Goal: Transaction & Acquisition: Purchase product/service

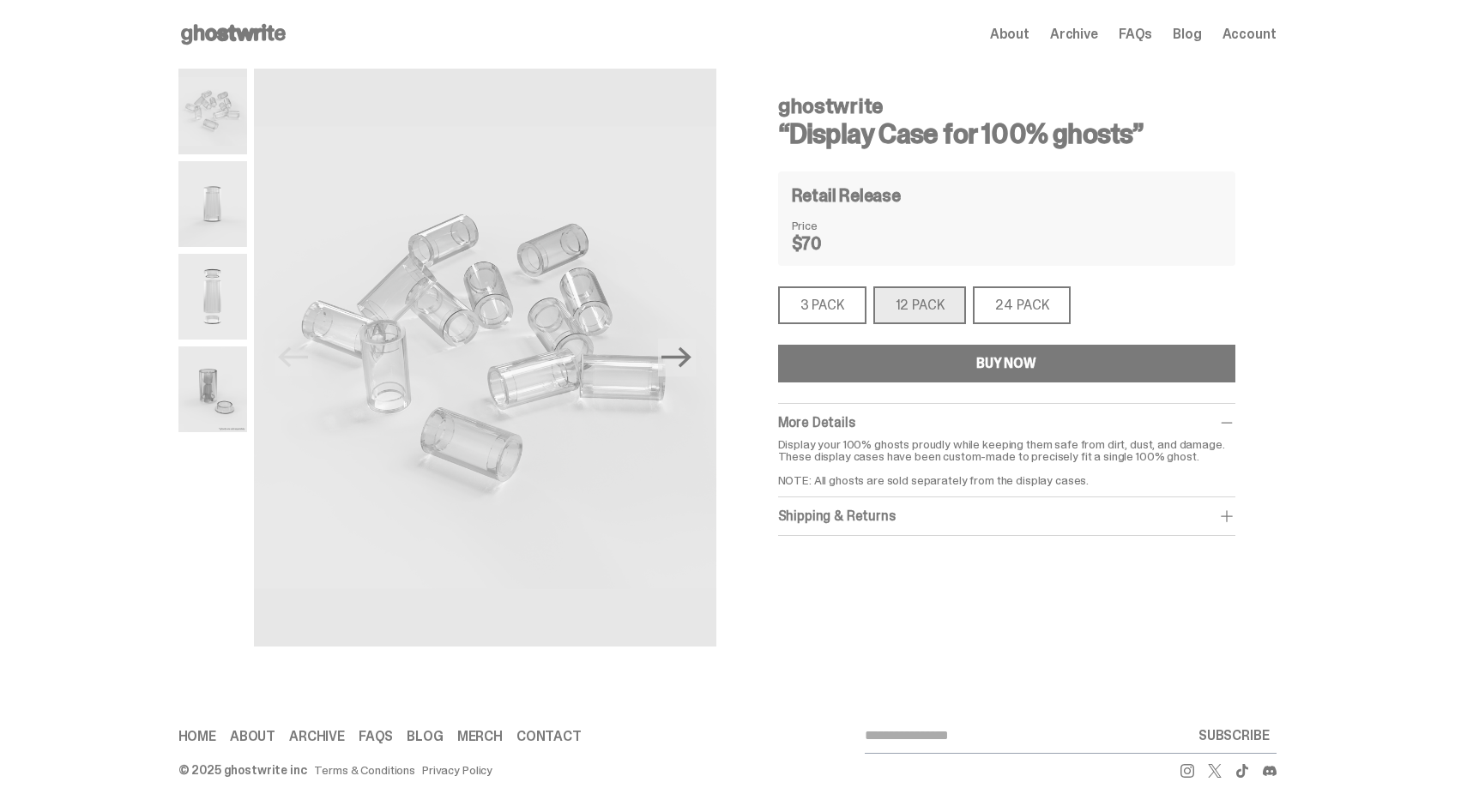
click at [1033, 300] on div "24 PACK" at bounding box center [1022, 305] width 98 height 38
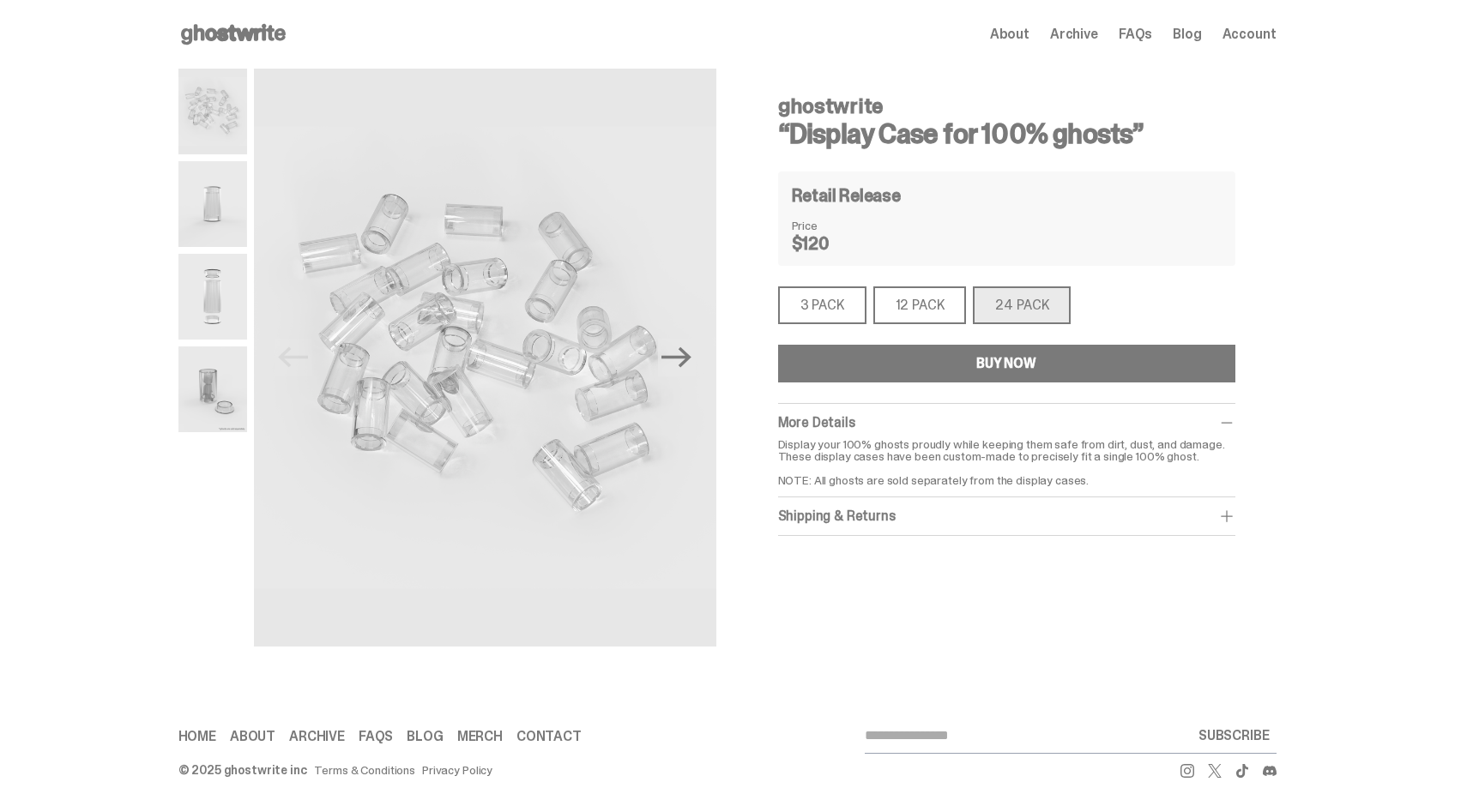
click at [939, 306] on div "12 PACK" at bounding box center [920, 305] width 93 height 38
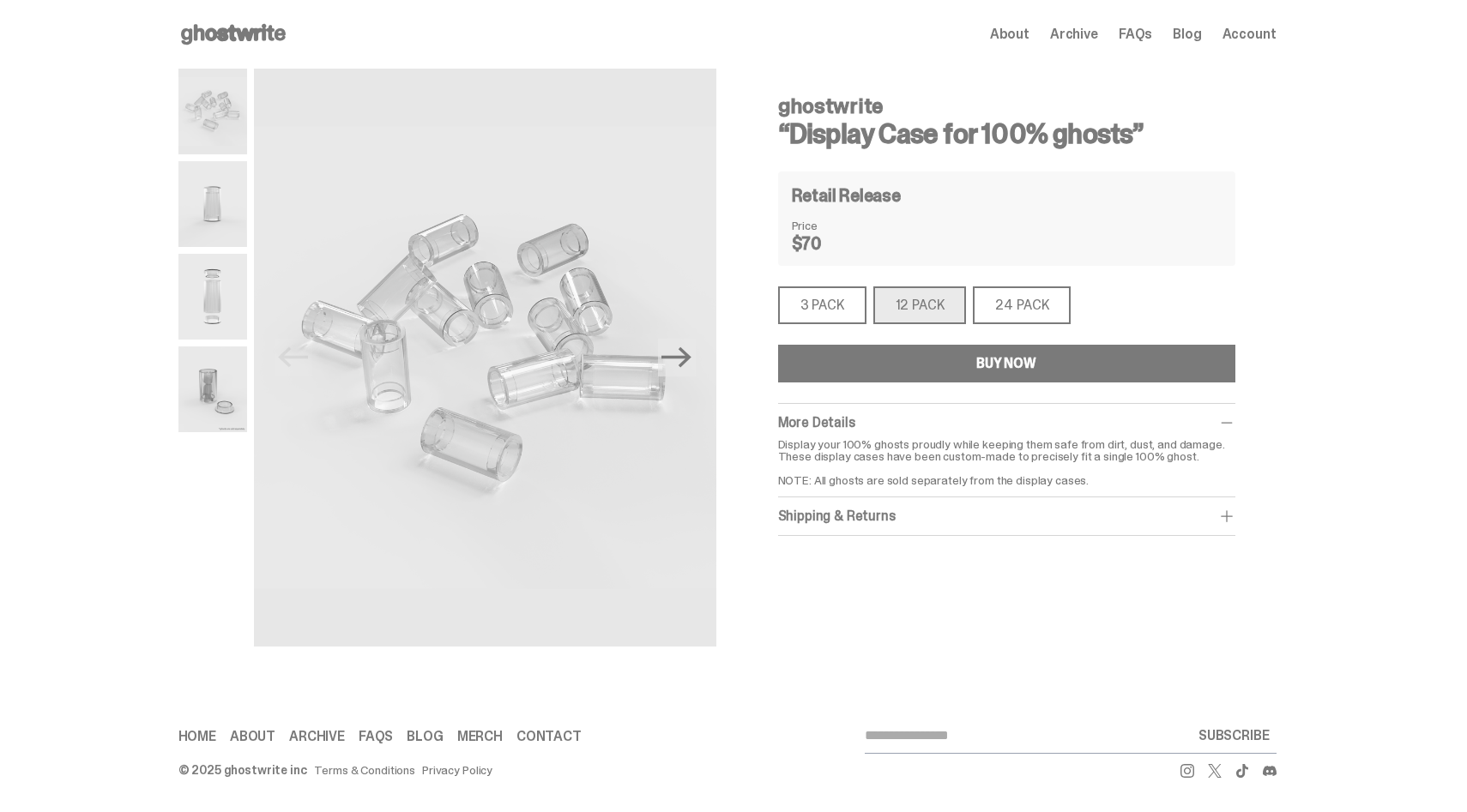
click at [258, 48] on div "Open main menu Home About Archive FAQs Blog Account About Archive FAQs Blog Acc…" at bounding box center [728, 34] width 1098 height 68
click at [258, 45] on icon at bounding box center [233, 34] width 109 height 28
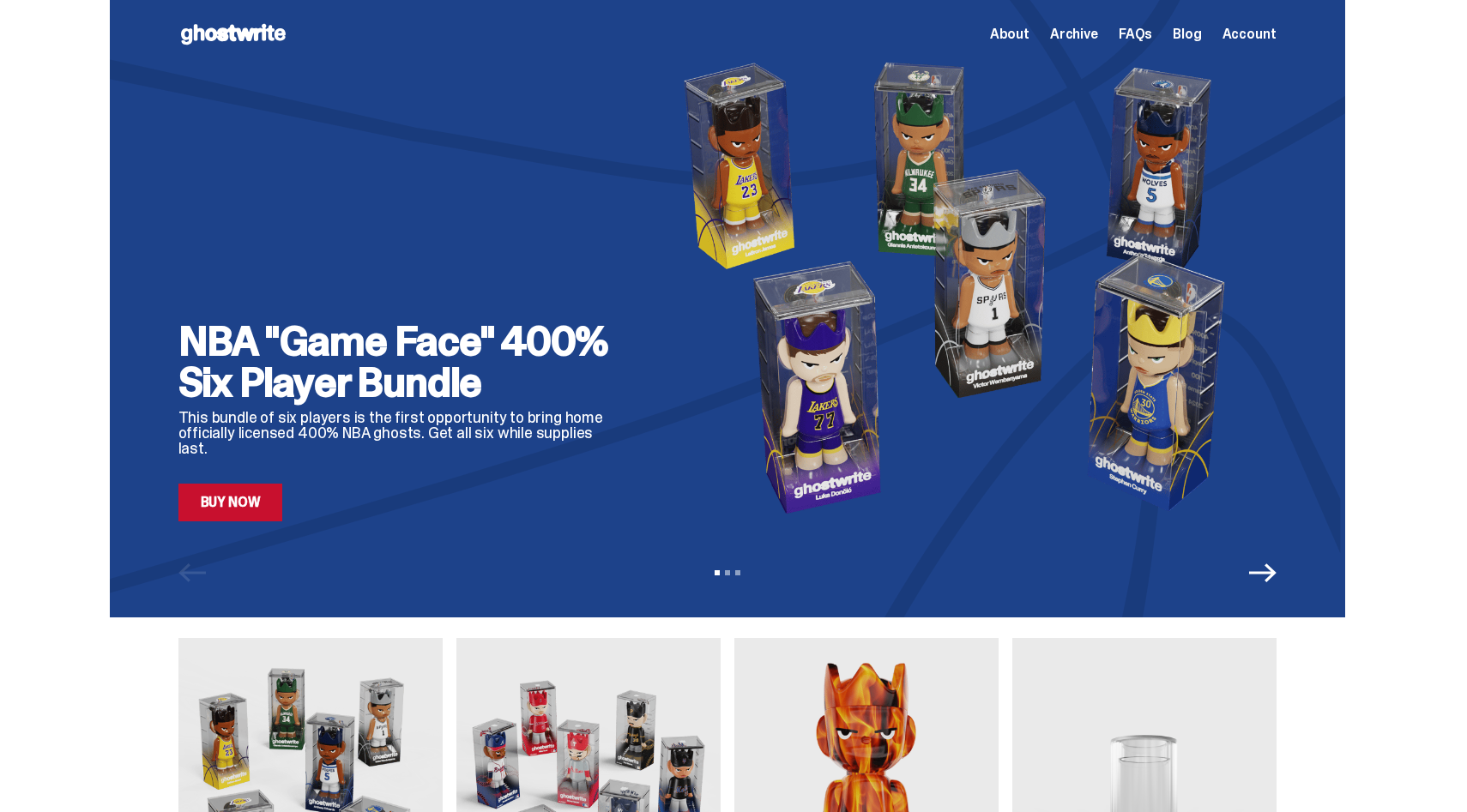
click at [252, 486] on link "Buy Now" at bounding box center [231, 503] width 105 height 38
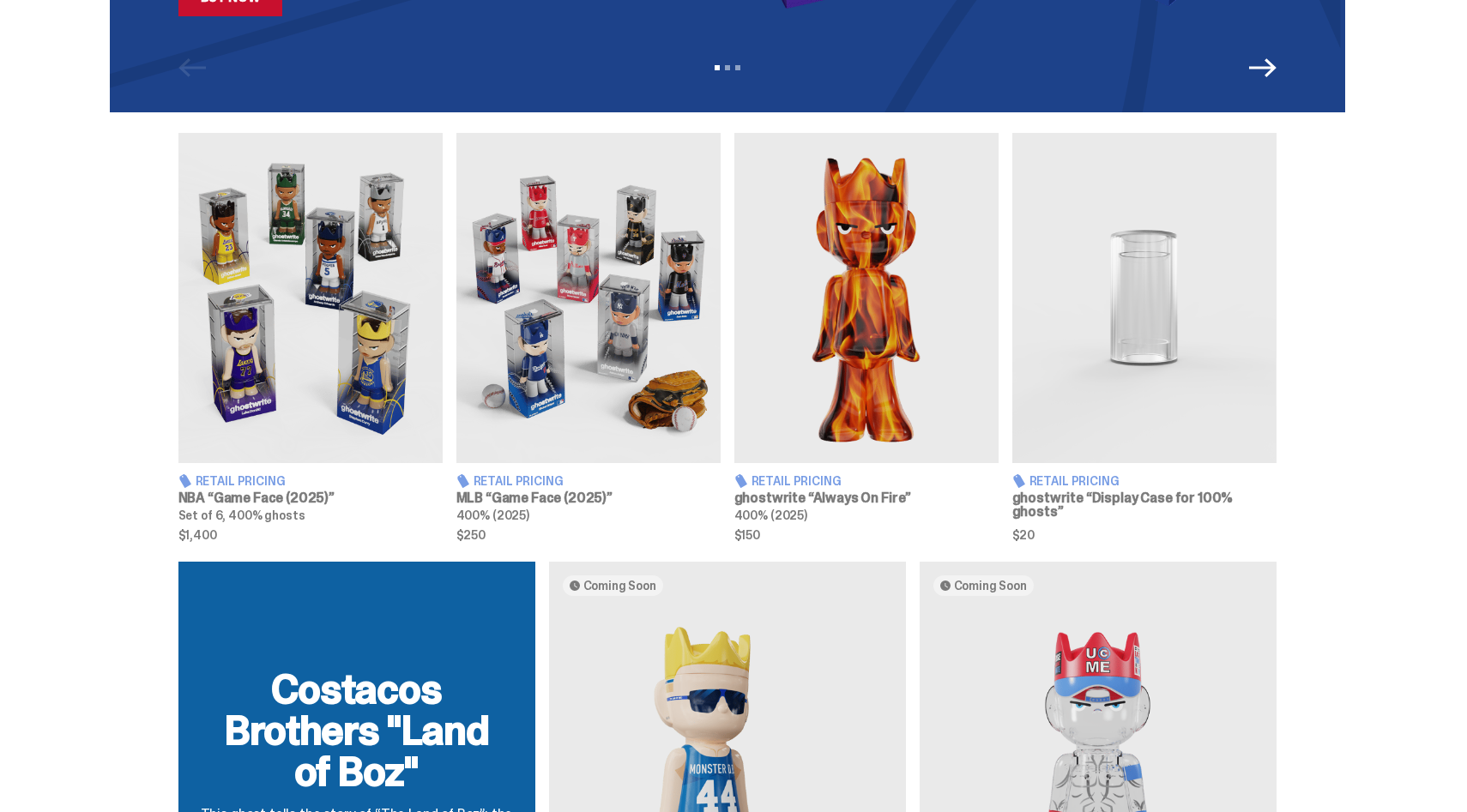
click at [636, 308] on img at bounding box center [589, 298] width 264 height 330
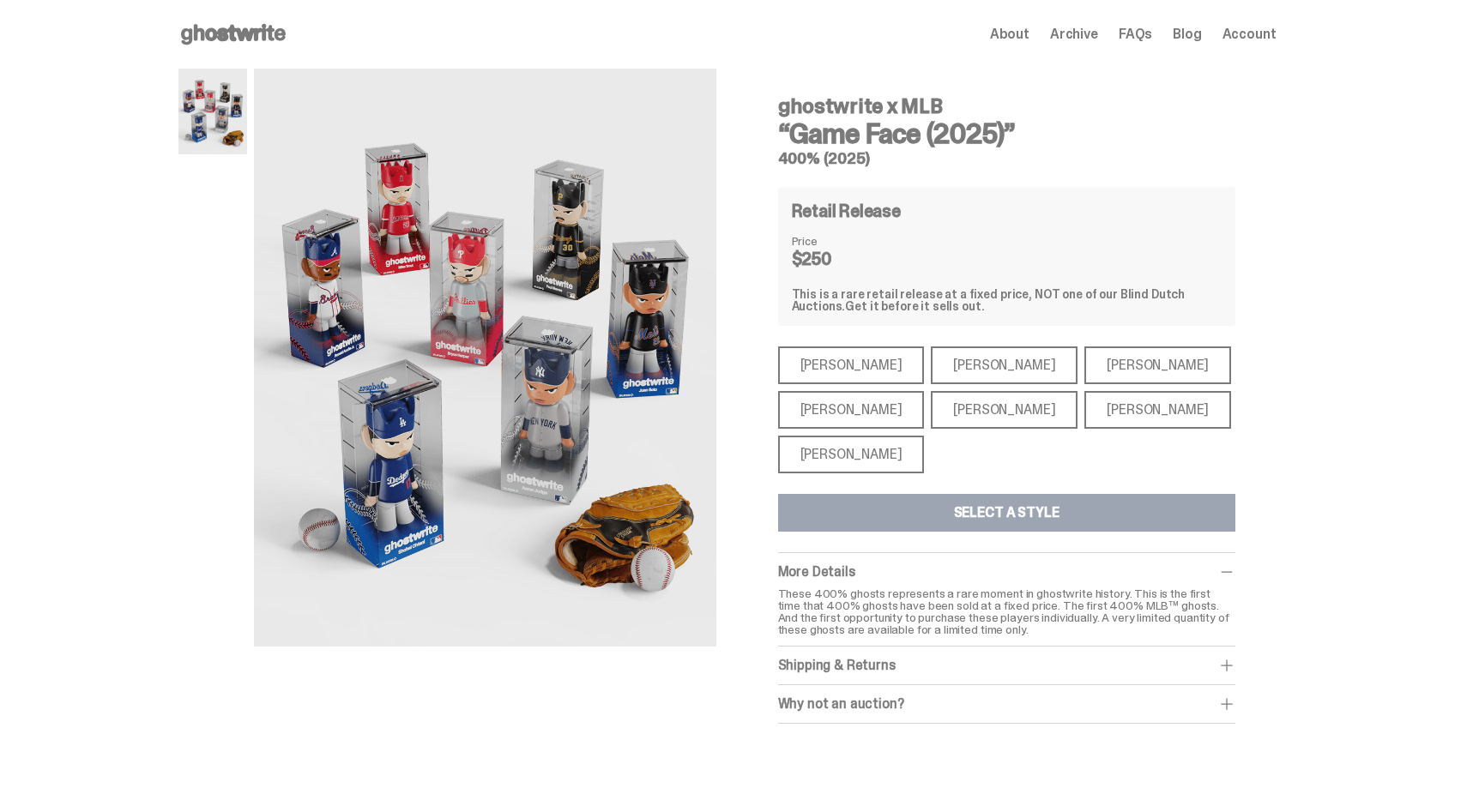
click at [809, 373] on div "[PERSON_NAME]" at bounding box center [851, 365] width 147 height 38
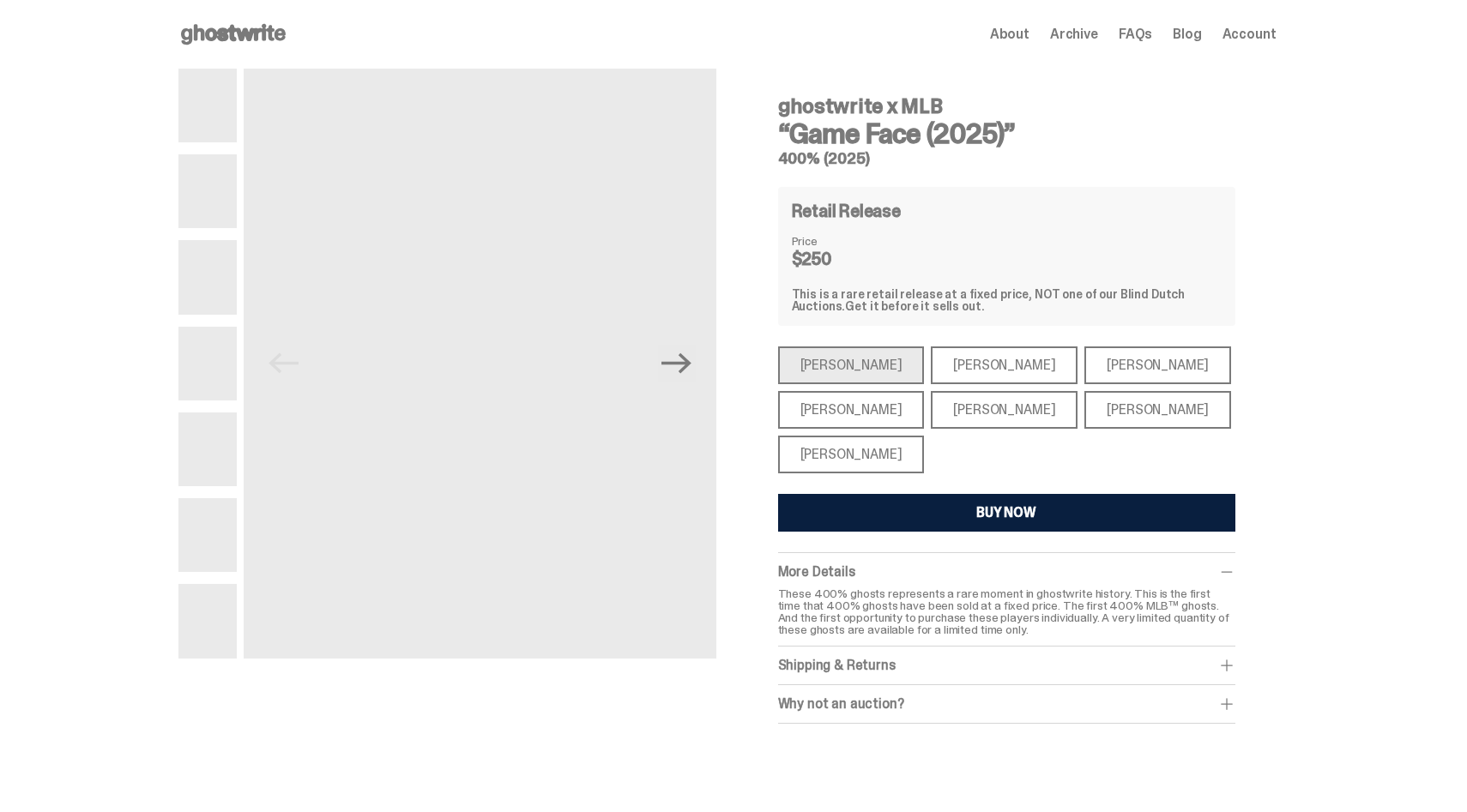
click at [972, 389] on div "[PERSON_NAME] [PERSON_NAME] [PERSON_NAME] [PERSON_NAME] [PERSON_NAME] [PERSON_N…" at bounding box center [1007, 409] width 458 height 126
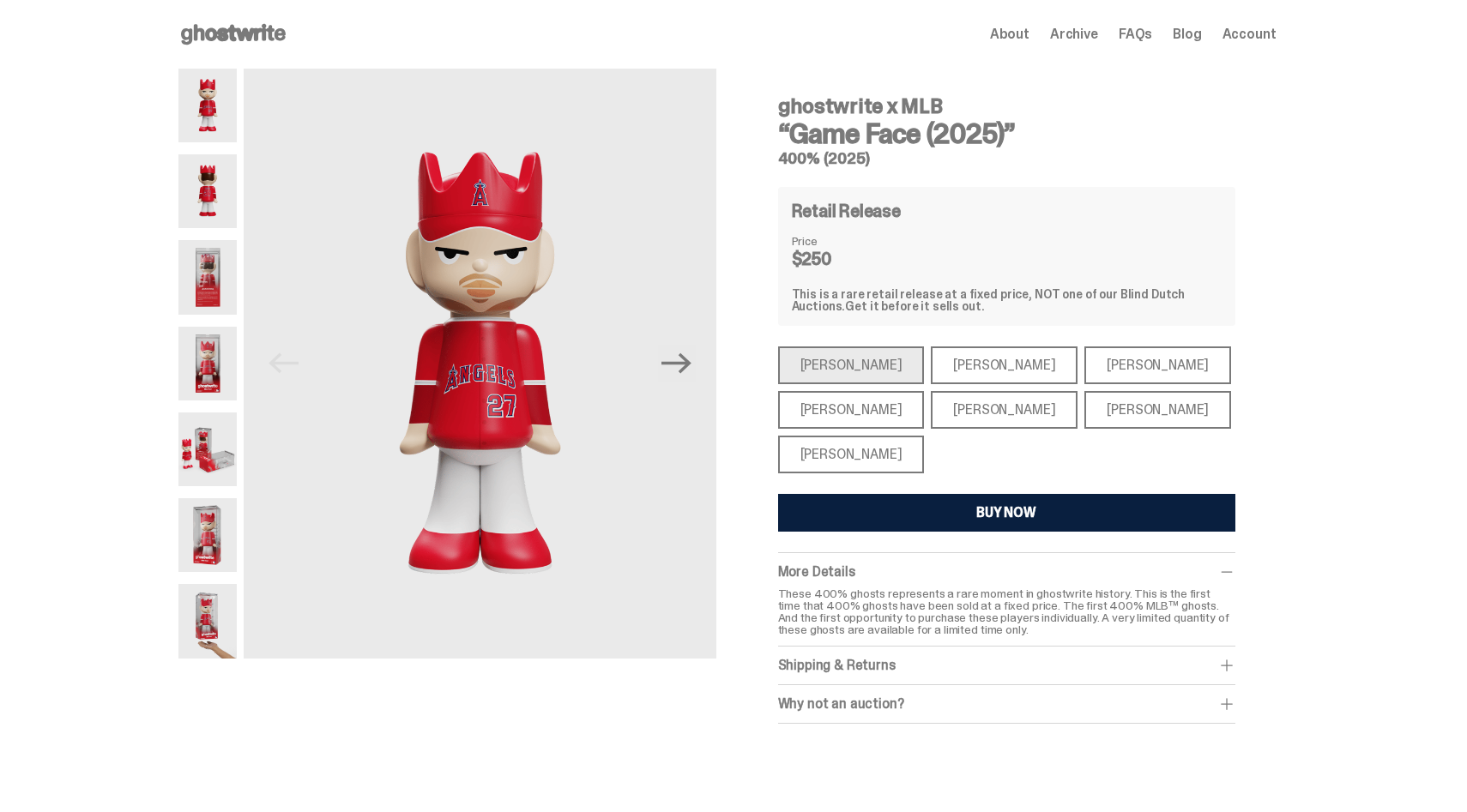
click at [974, 371] on div "[PERSON_NAME]" at bounding box center [1004, 365] width 147 height 38
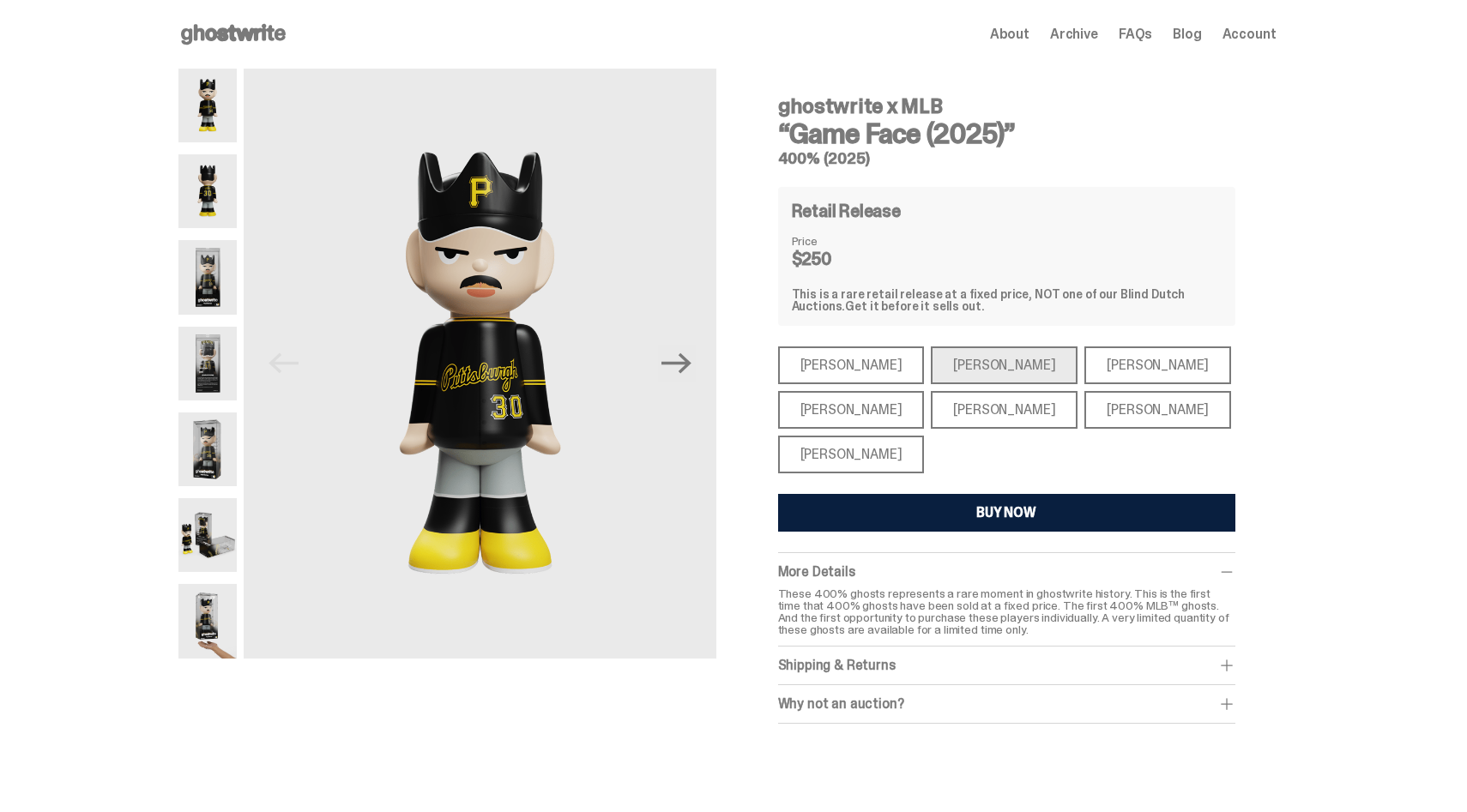
click at [1120, 376] on div "[PERSON_NAME]" at bounding box center [1158, 365] width 147 height 38
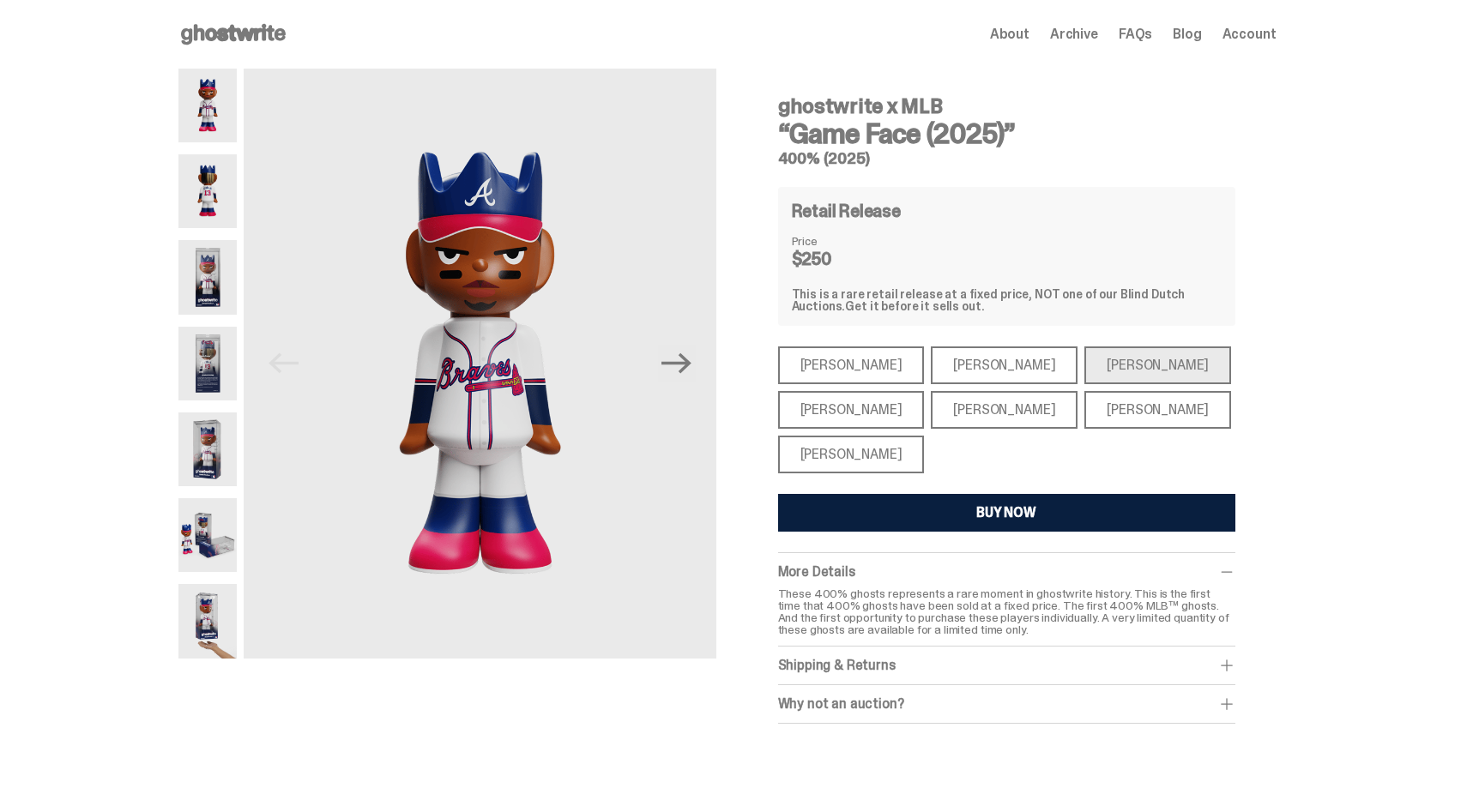
click at [860, 401] on div "[PERSON_NAME]" at bounding box center [851, 410] width 147 height 38
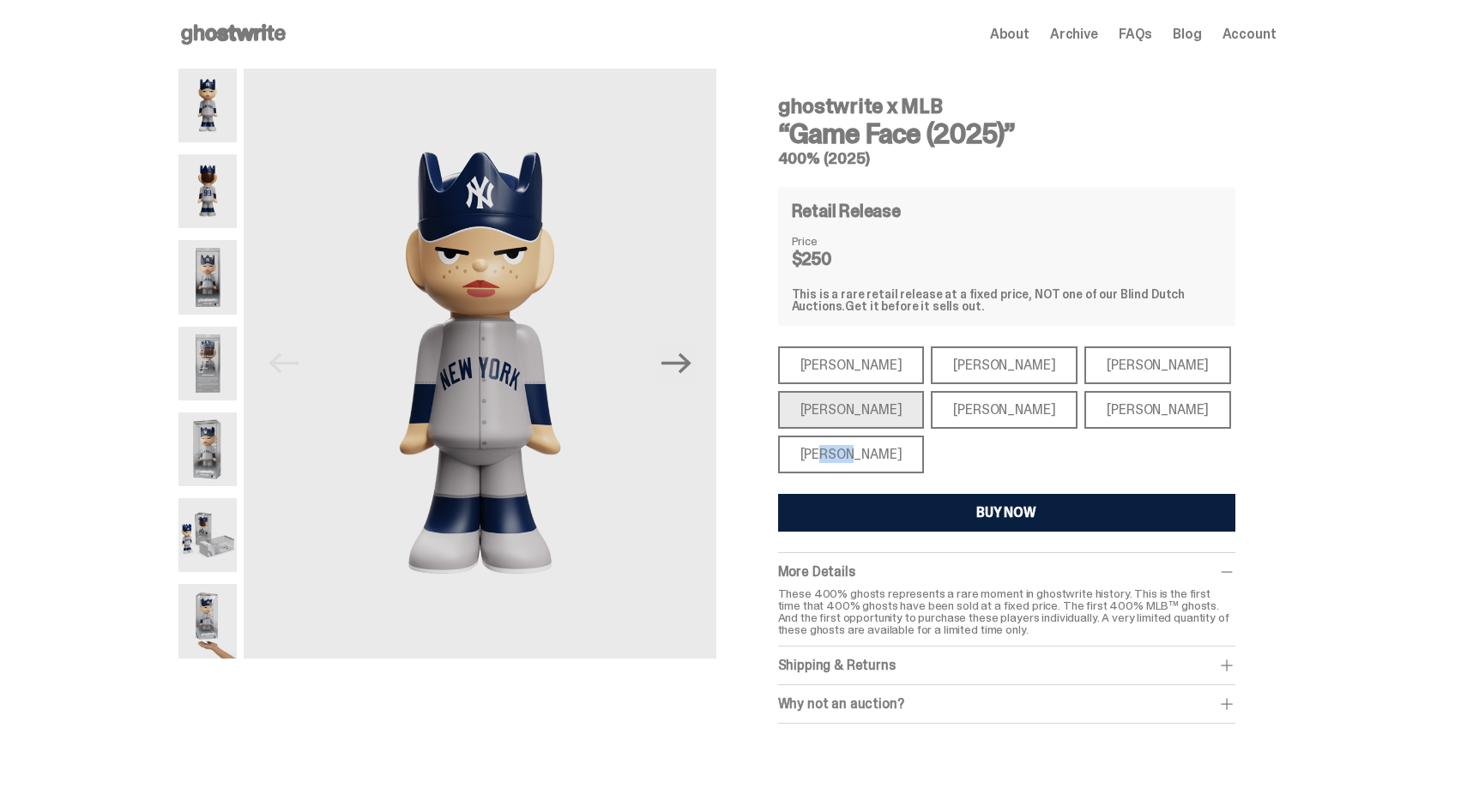
click at [840, 445] on div "[PERSON_NAME]" at bounding box center [851, 454] width 147 height 38
click at [898, 436] on div "[PERSON_NAME]" at bounding box center [851, 454] width 147 height 38
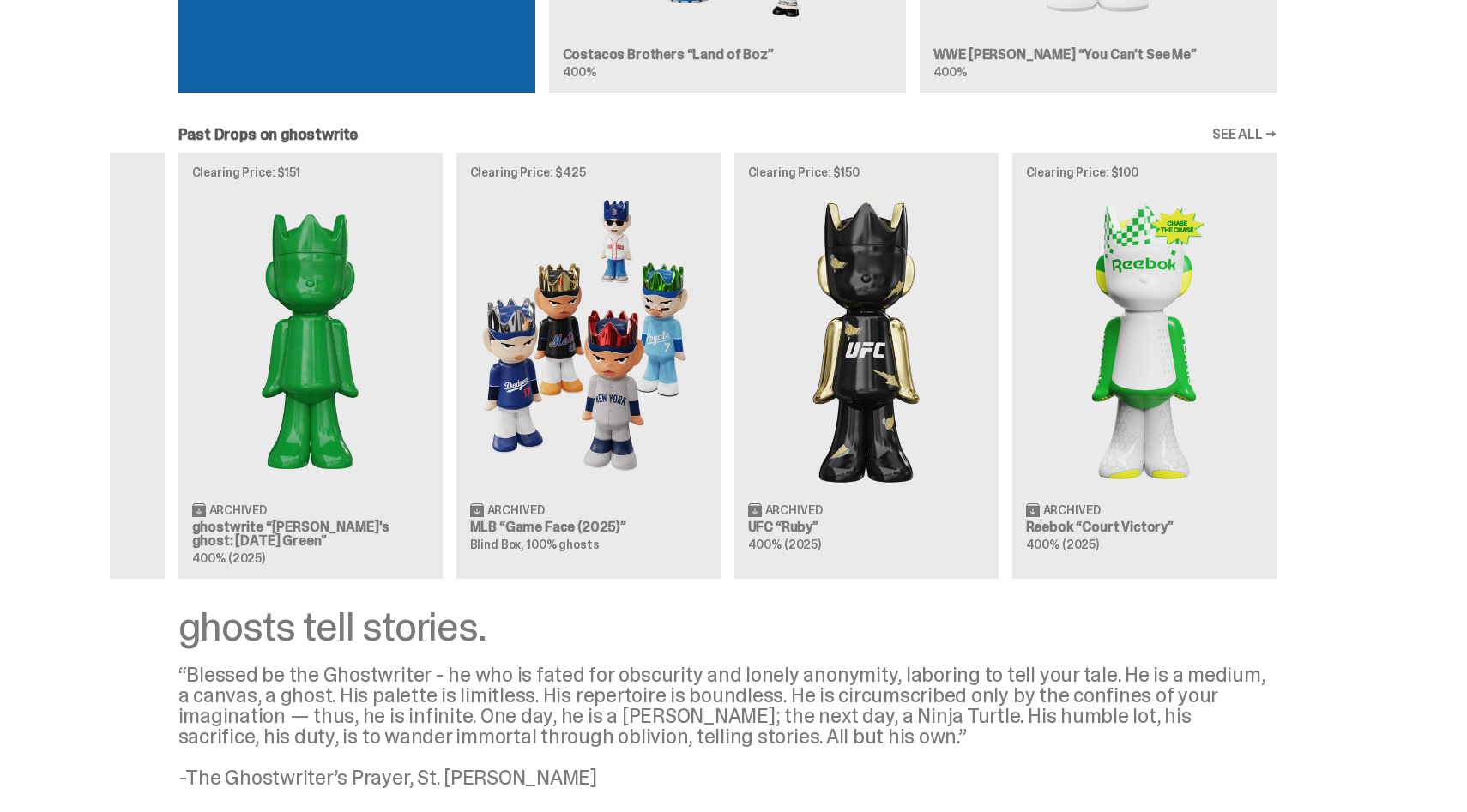
scroll to position [1547, 0]
